Goal: Use online tool/utility: Utilize a website feature to perform a specific function

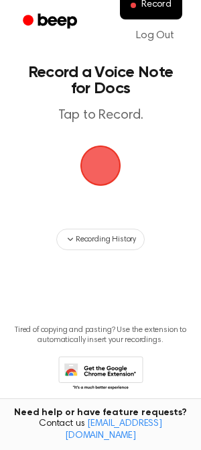
click at [110, 168] on span "button" at bounding box center [101, 166] width 44 height 44
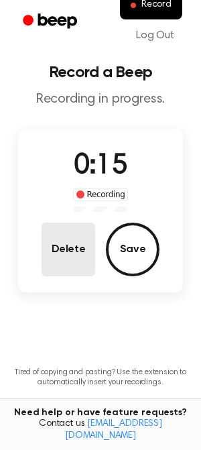
click at [79, 240] on button "Delete" at bounding box center [69, 250] width 54 height 54
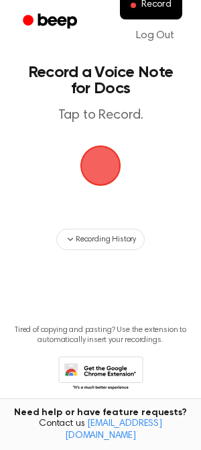
click at [102, 166] on span "button" at bounding box center [101, 166] width 44 height 44
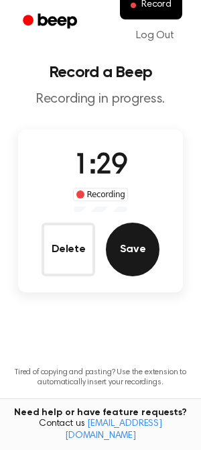
click at [132, 238] on button "Save" at bounding box center [133, 250] width 54 height 54
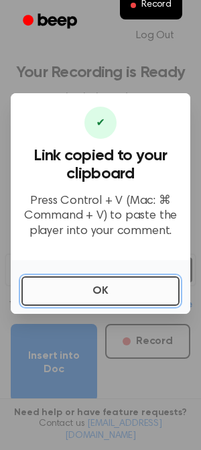
click at [113, 285] on button "OK" at bounding box center [100, 292] width 158 height 30
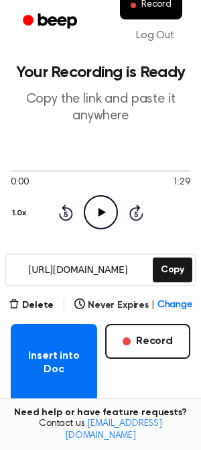
click at [105, 207] on icon "Play Audio" at bounding box center [101, 212] width 34 height 34
click at [99, 216] on icon at bounding box center [101, 212] width 6 height 9
click at [99, 216] on icon "Play Audio" at bounding box center [101, 212] width 34 height 34
click at [93, 219] on icon "Pause Audio" at bounding box center [101, 212] width 34 height 34
click at [50, 301] on button "Delete" at bounding box center [31, 306] width 45 height 14
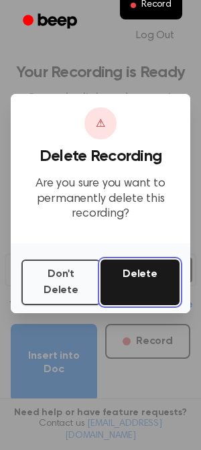
click at [132, 279] on button "Delete" at bounding box center [140, 283] width 79 height 46
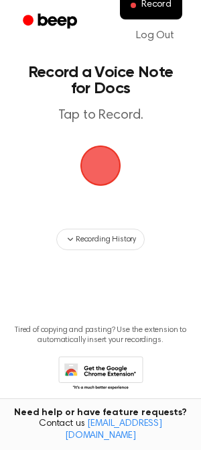
click at [111, 158] on span "button" at bounding box center [100, 165] width 63 height 63
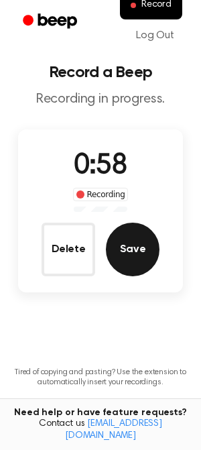
click at [131, 258] on button "Save" at bounding box center [133, 250] width 54 height 54
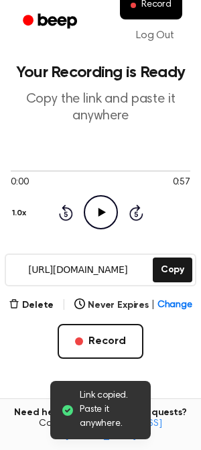
click at [95, 218] on icon "Play Audio" at bounding box center [101, 212] width 34 height 34
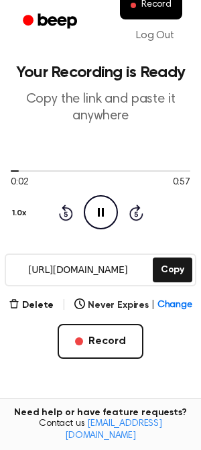
click at [109, 217] on icon "Pause Audio" at bounding box center [101, 212] width 34 height 34
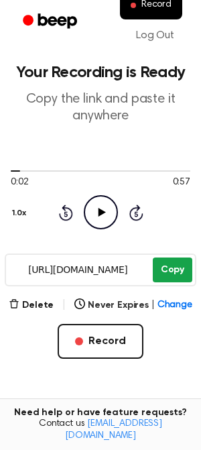
click at [169, 273] on button "Copy" at bounding box center [173, 270] width 40 height 25
